Goal: Register for event/course

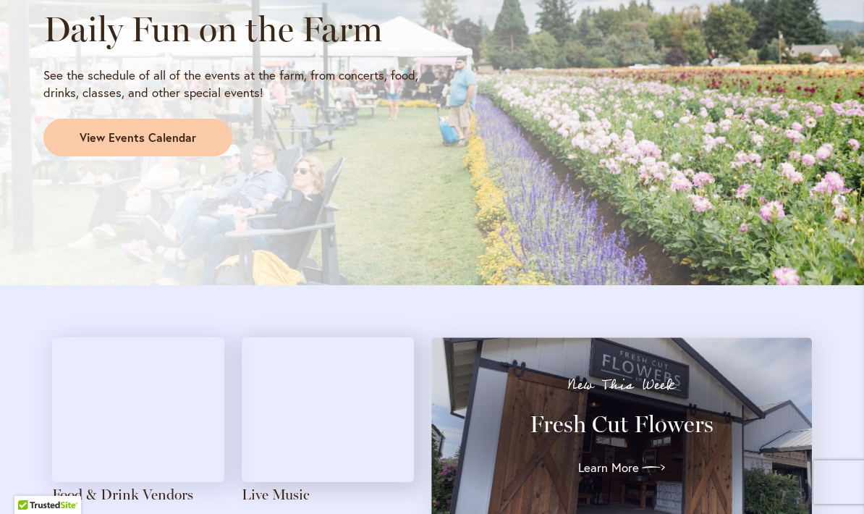
scroll to position [1317, 0]
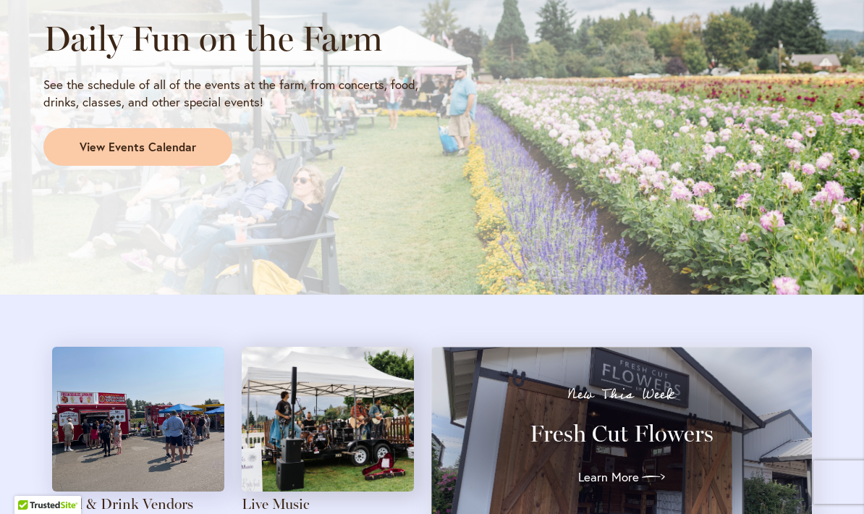
click at [190, 146] on span "View Events Calendar" at bounding box center [138, 147] width 116 height 17
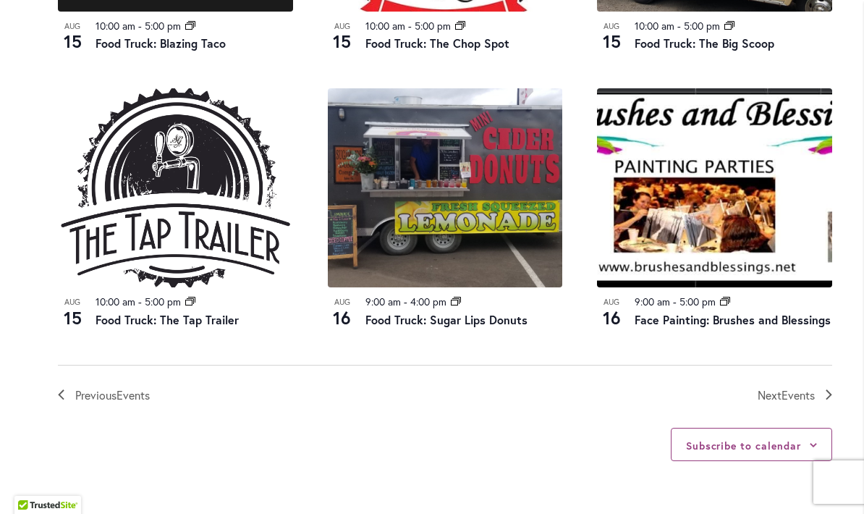
scroll to position [1569, 0]
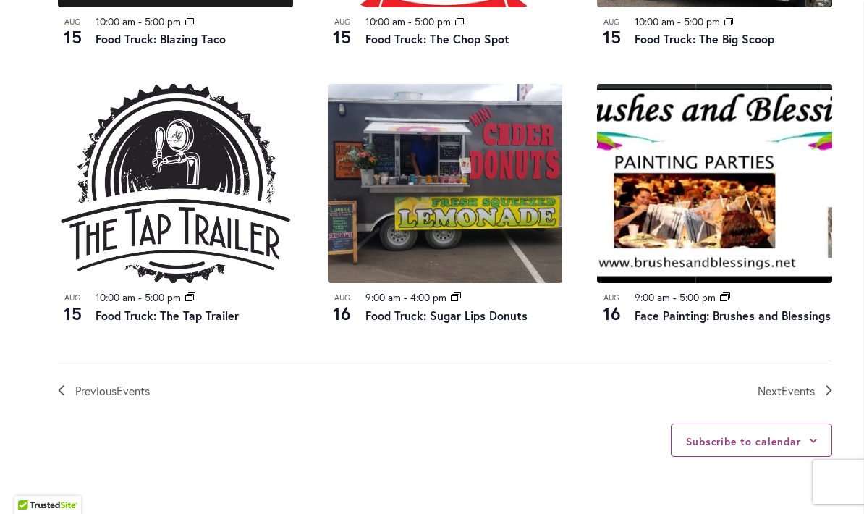
click at [789, 383] on span "Events" at bounding box center [797, 390] width 33 height 15
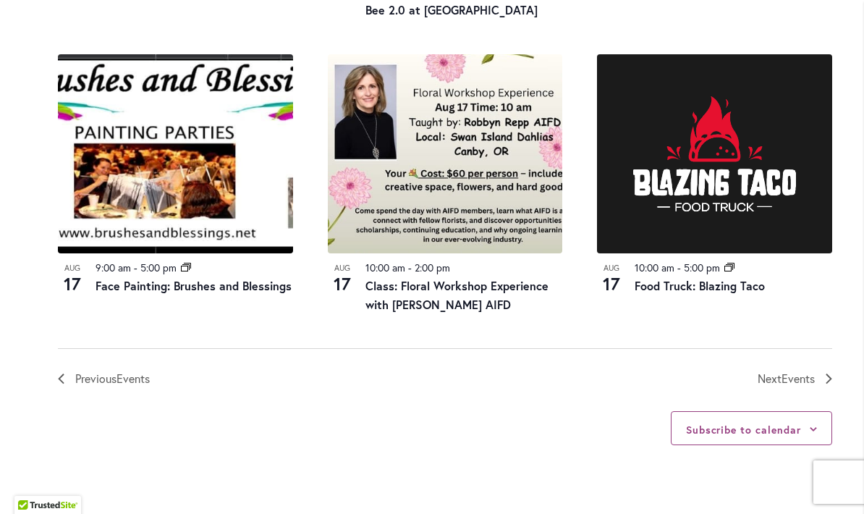
scroll to position [1621, 0]
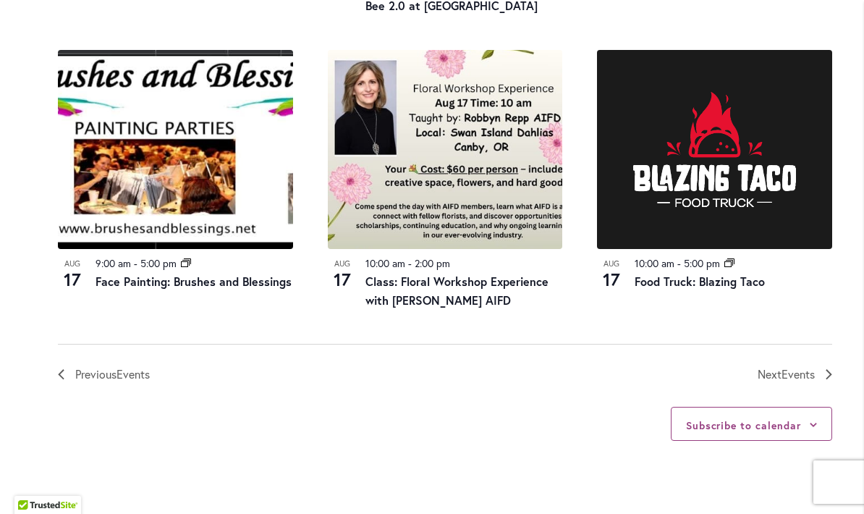
click at [792, 366] on span "Events" at bounding box center [797, 373] width 33 height 15
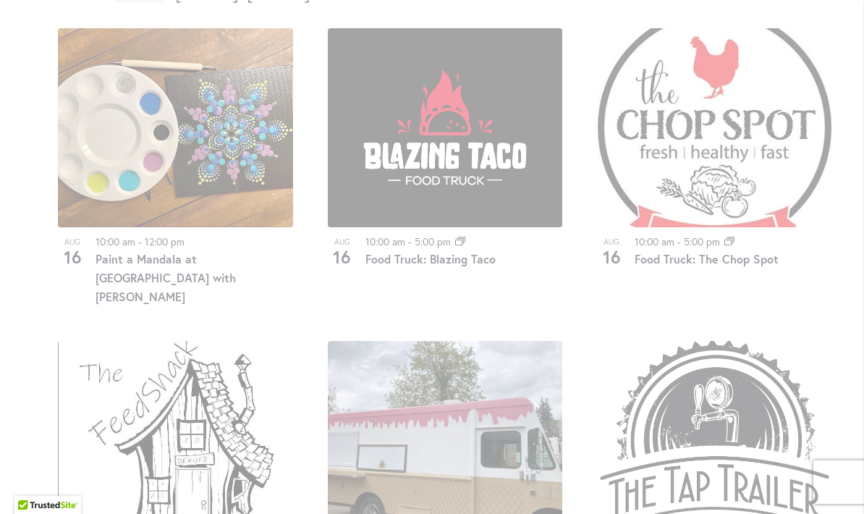
scroll to position [772, 0]
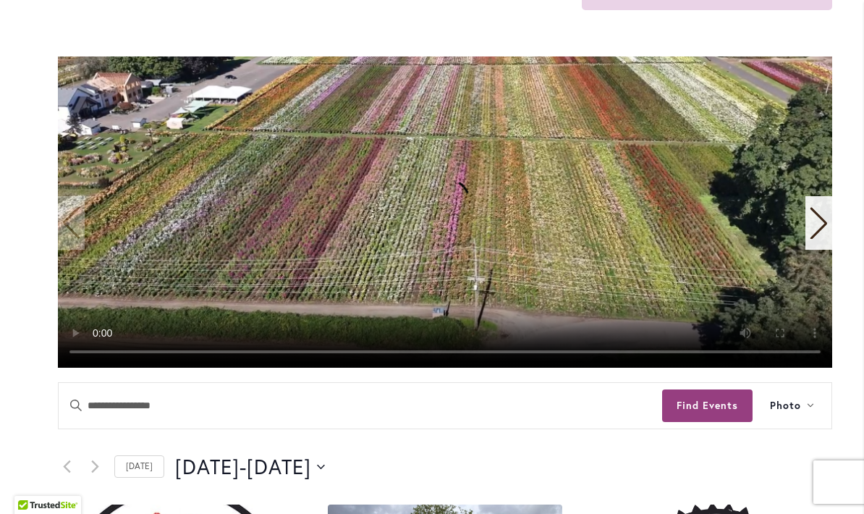
scroll to position [284, 0]
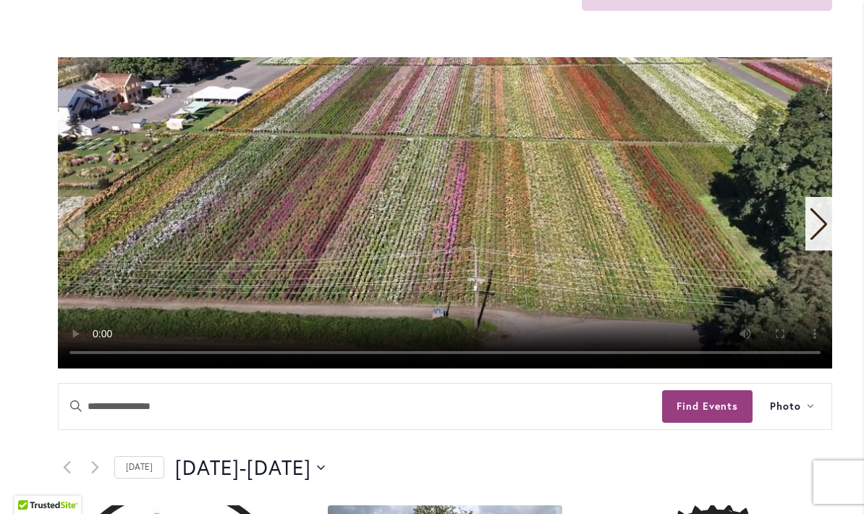
click at [443, 181] on video "1 / 11" at bounding box center [445, 212] width 774 height 311
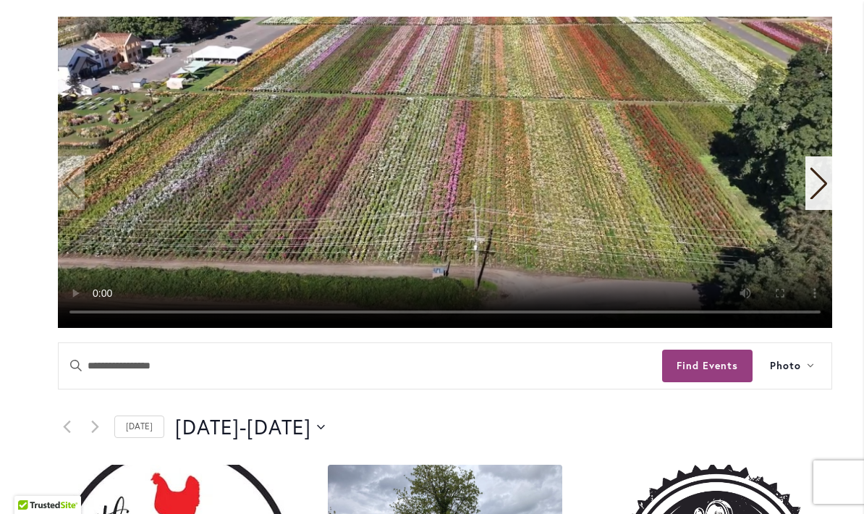
scroll to position [318, 0]
